Goal: Transaction & Acquisition: Purchase product/service

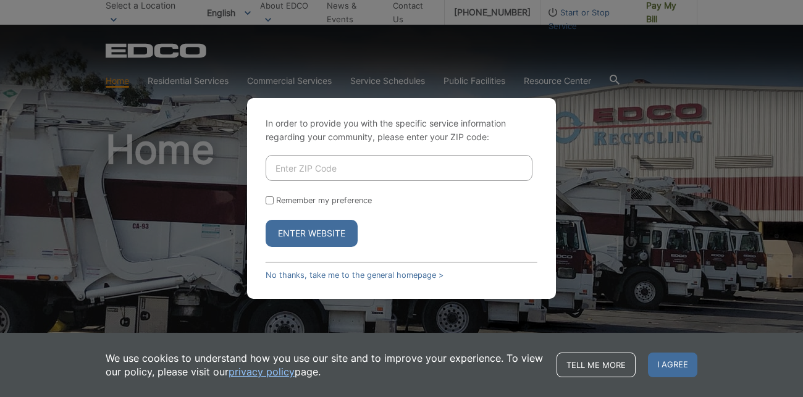
click at [373, 170] on input "Enter ZIP Code" at bounding box center [399, 168] width 267 height 26
type input "92028"
click at [266, 220] on button "Enter Website" at bounding box center [312, 233] width 92 height 27
click at [288, 166] on input "Enter ZIP Code" at bounding box center [399, 168] width 267 height 26
type input "92082"
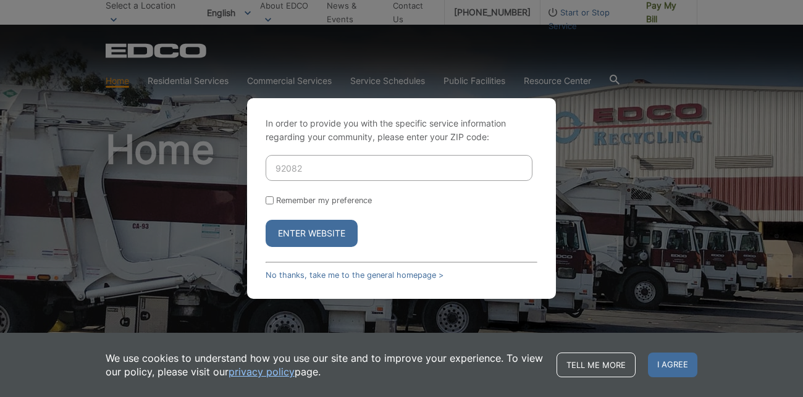
click at [304, 231] on button "Enter Website" at bounding box center [312, 233] width 92 height 27
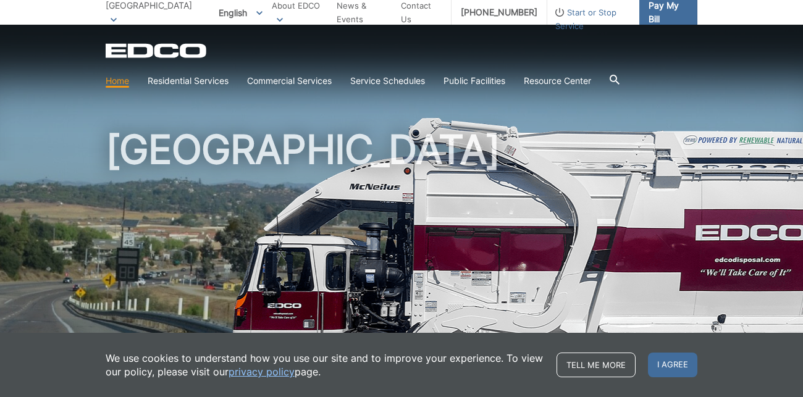
click at [678, 4] on link "Pay My Bill" at bounding box center [669, 12] width 58 height 25
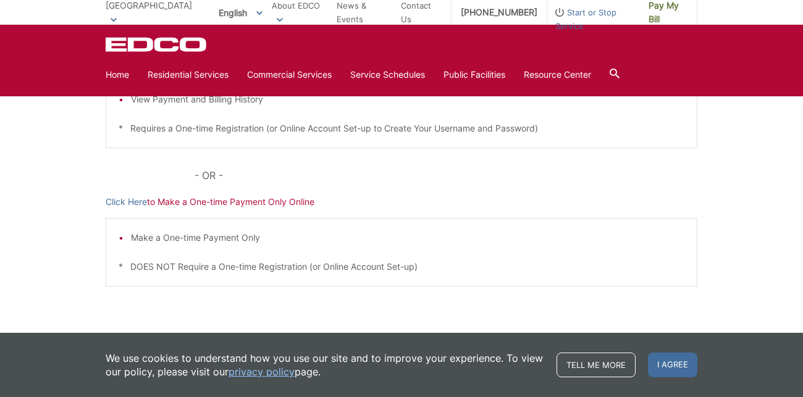
scroll to position [357, 0]
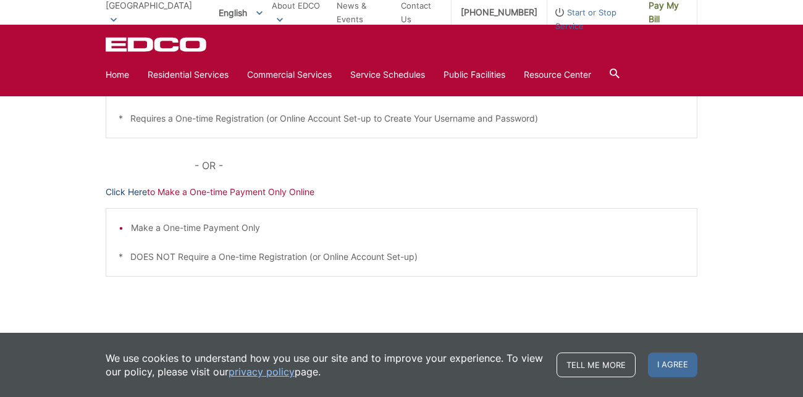
click at [136, 195] on link "Click Here" at bounding box center [126, 192] width 41 height 14
